Goal: Task Accomplishment & Management: Manage account settings

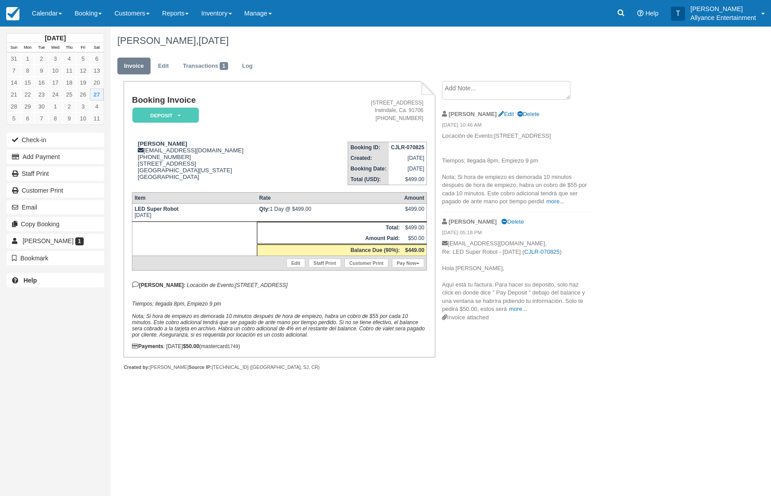
click at [47, 13] on link "Calendar" at bounding box center [47, 13] width 43 height 27
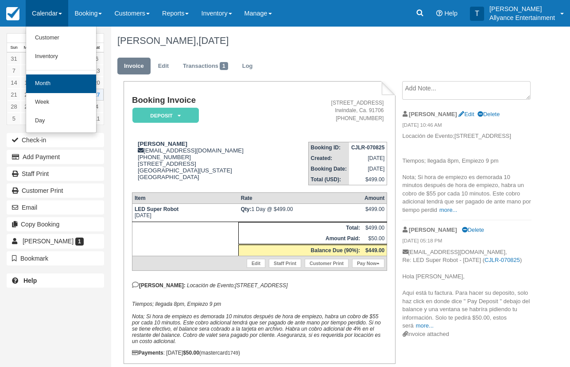
click at [44, 88] on link "Month" at bounding box center [61, 83] width 70 height 19
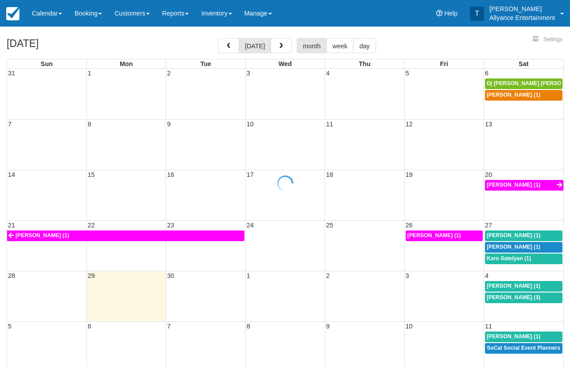
select select
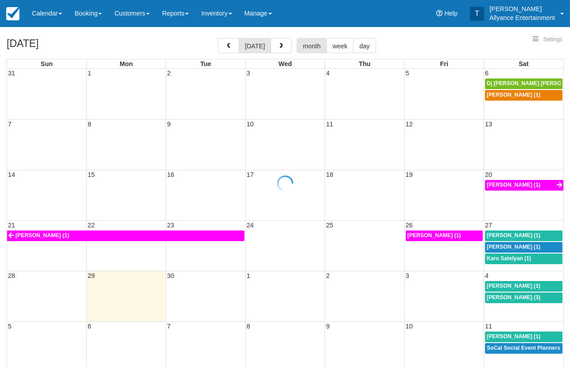
select select
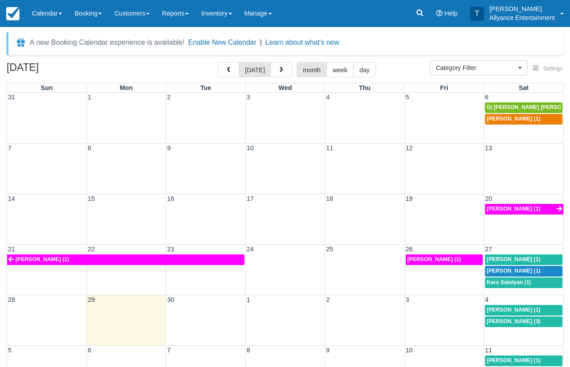
click at [507, 268] on span "Javier Fausto Larin (1)" at bounding box center [514, 271] width 54 height 6
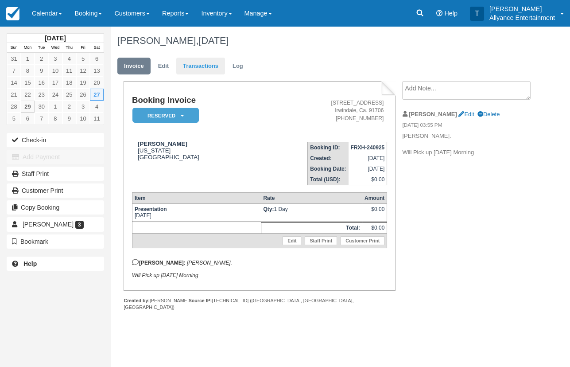
click at [201, 64] on link "Transactions" at bounding box center [200, 66] width 49 height 17
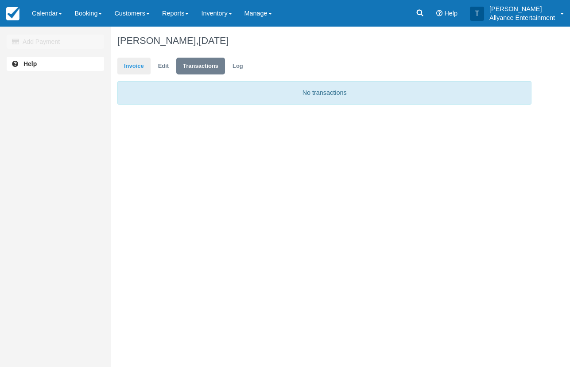
click at [136, 66] on link "Invoice" at bounding box center [133, 66] width 33 height 17
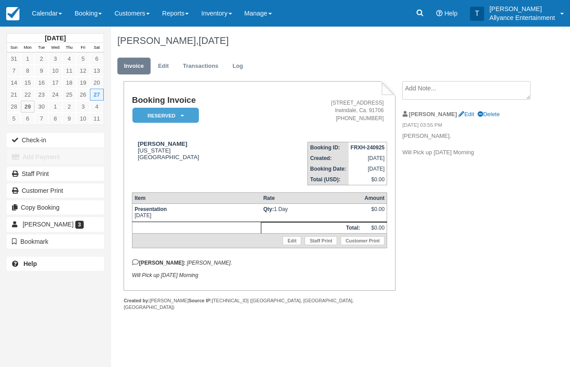
click at [181, 113] on icon at bounding box center [182, 115] width 3 height 5
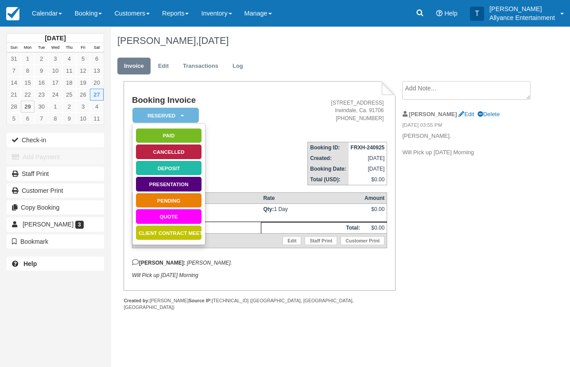
click at [168, 149] on link "Cancelled" at bounding box center [169, 152] width 66 height 16
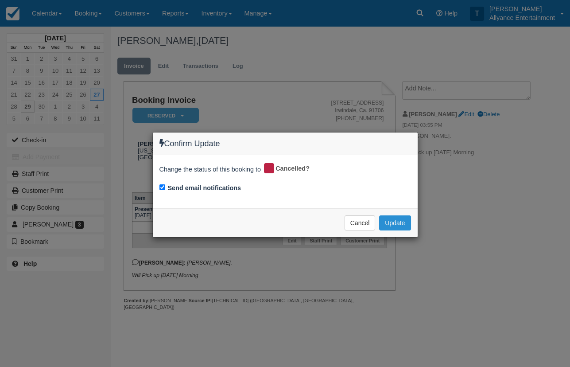
click at [399, 218] on button "Update" at bounding box center [394, 222] width 31 height 15
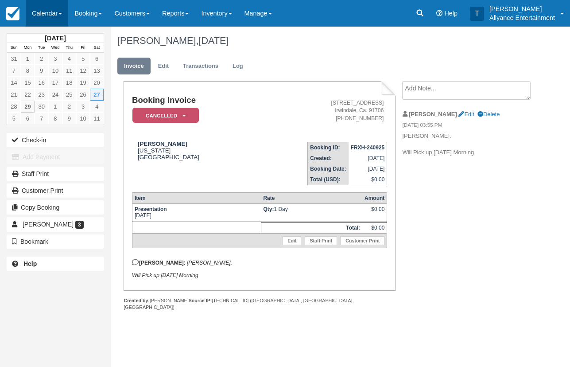
click at [40, 11] on link "Calendar" at bounding box center [47, 13] width 43 height 27
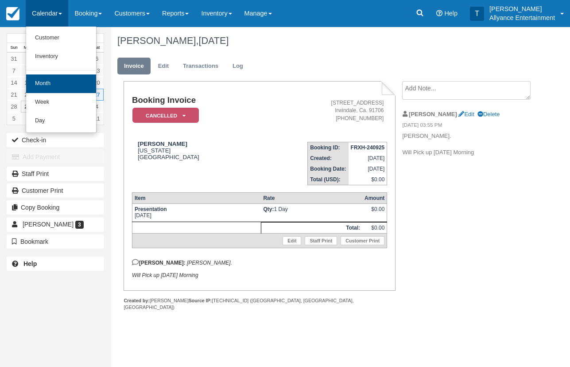
click at [38, 82] on link "Month" at bounding box center [61, 83] width 70 height 19
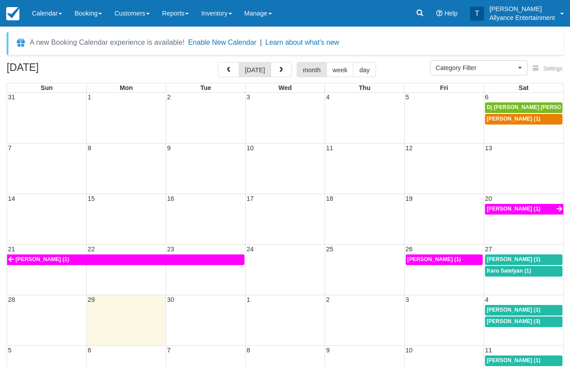
select select
click at [505, 269] on span "Karo Satelyan (1)" at bounding box center [509, 271] width 44 height 6
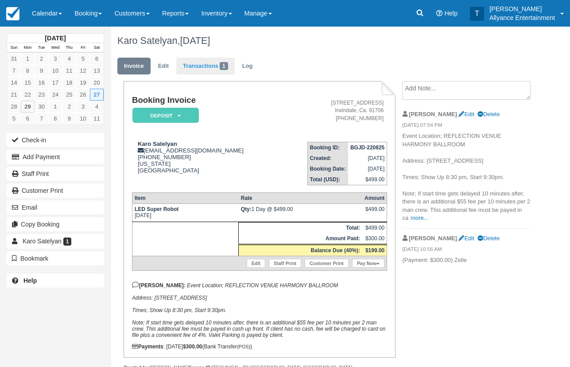
click at [198, 65] on link "Transactions 1" at bounding box center [205, 66] width 58 height 17
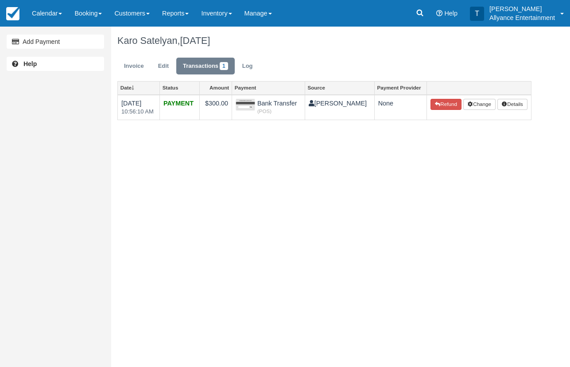
click at [340, 170] on div "Add Payment Help Karo Satelyan, September 27 2025 Invoice Edit Transactions 1 L…" at bounding box center [285, 197] width 570 height 340
